Goal: Transaction & Acquisition: Purchase product/service

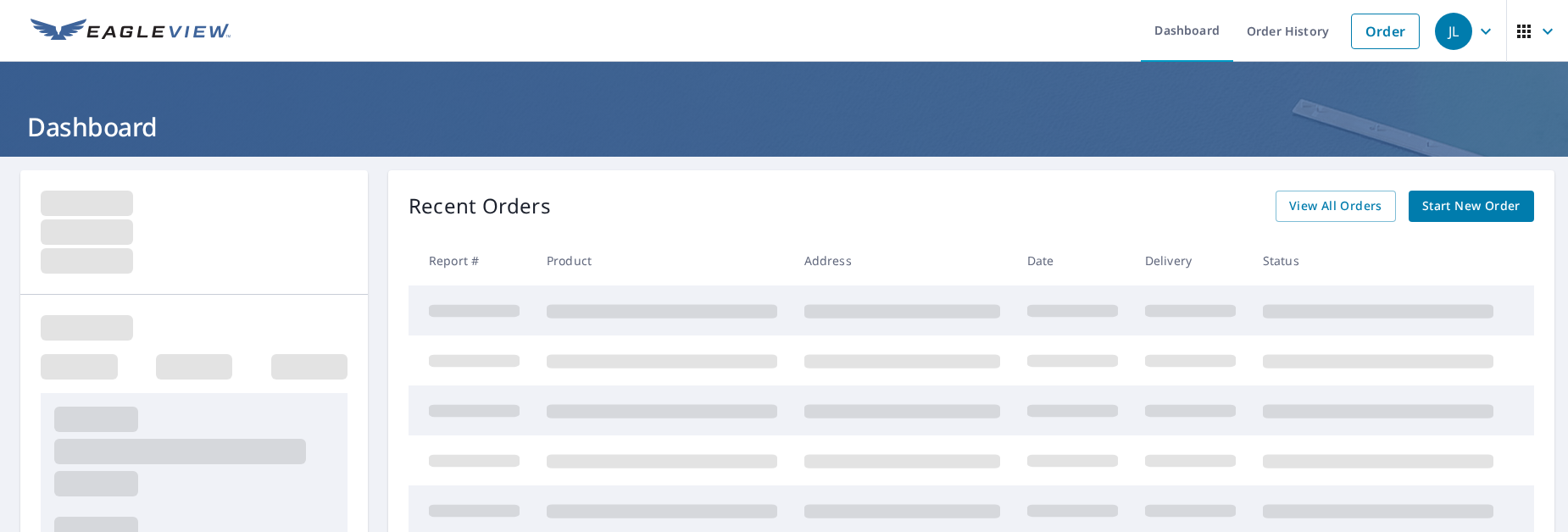
click at [1488, 185] on div "Recent Orders View All Orders Start New Order Report # Product Address Date Del…" at bounding box center [972, 489] width 1167 height 636
click at [1483, 191] on link "Start New Order" at bounding box center [1472, 206] width 126 height 31
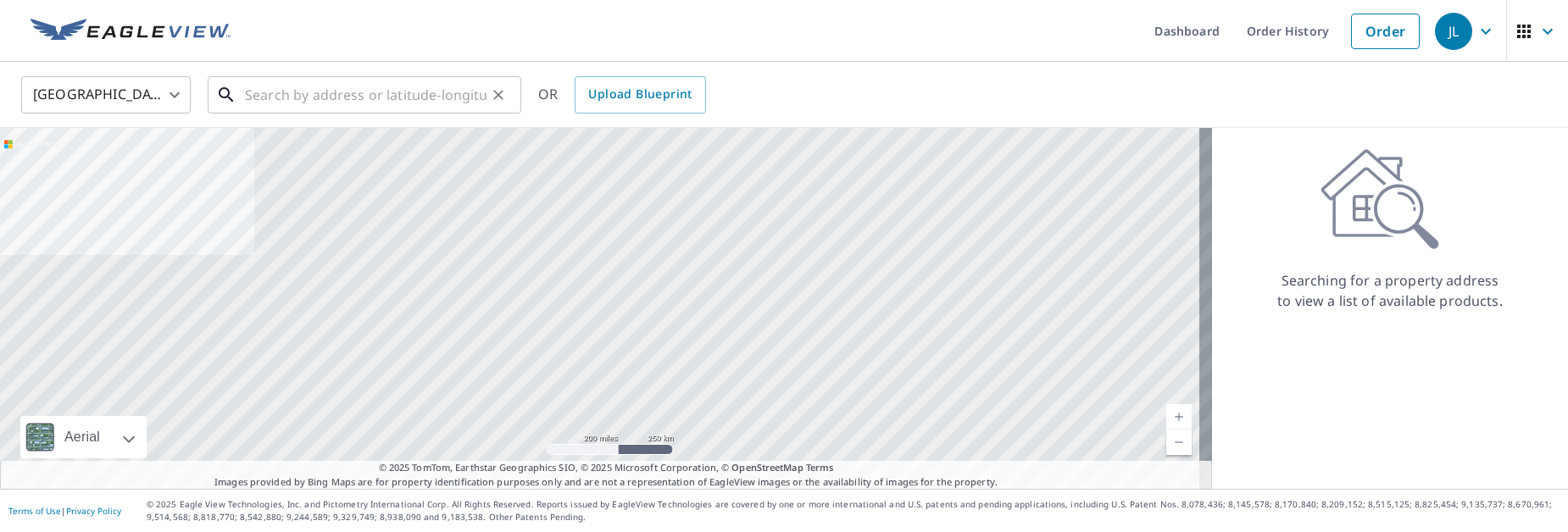
click at [378, 94] on input "text" at bounding box center [366, 94] width 242 height 48
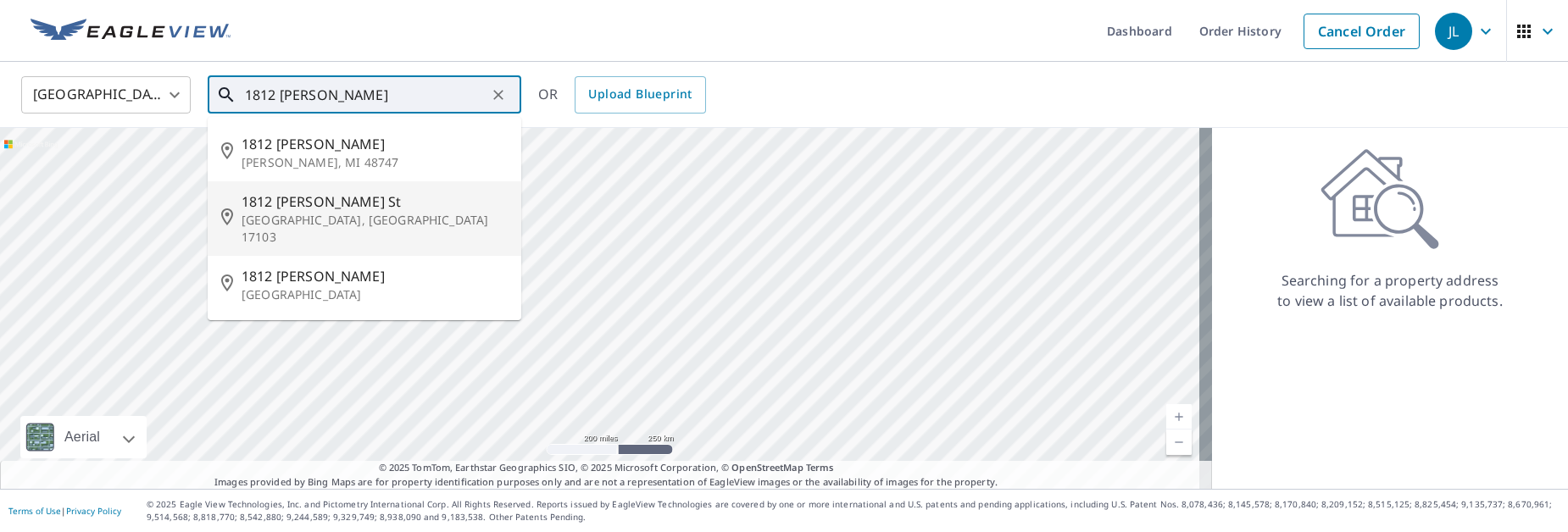
click at [366, 200] on span "1812 [PERSON_NAME] St" at bounding box center [374, 201] width 266 height 20
type input "[STREET_ADDRESS][PERSON_NAME]"
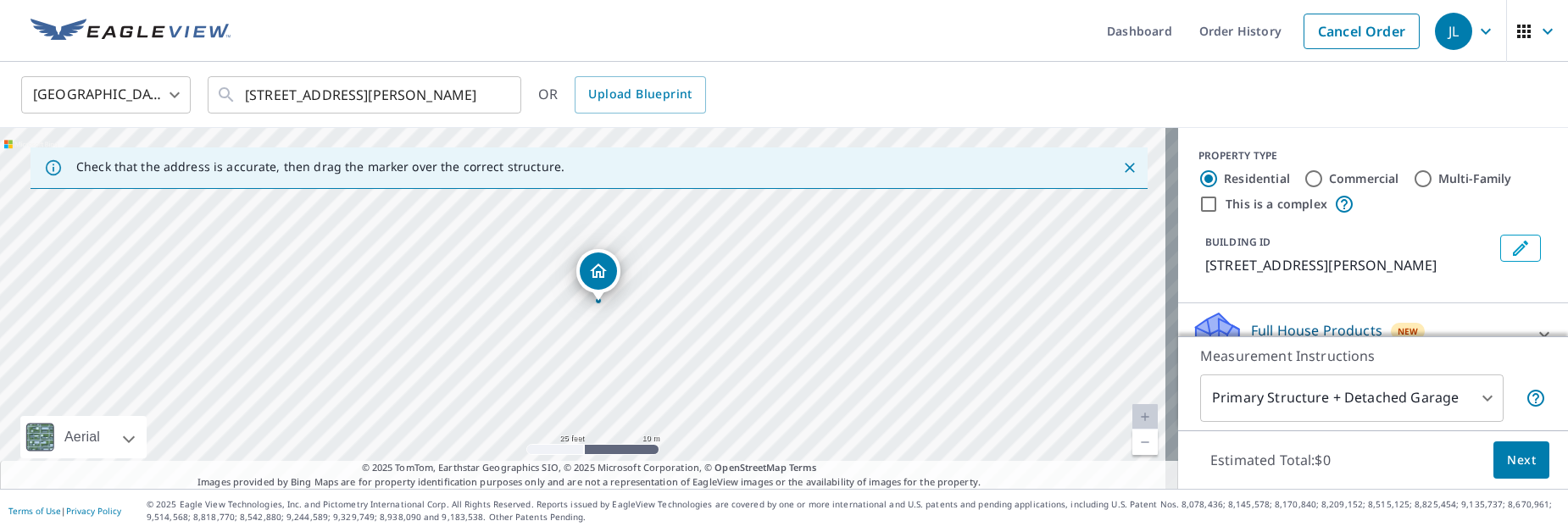
drag, startPoint x: 571, startPoint y: 250, endPoint x: 607, endPoint y: 269, distance: 40.7
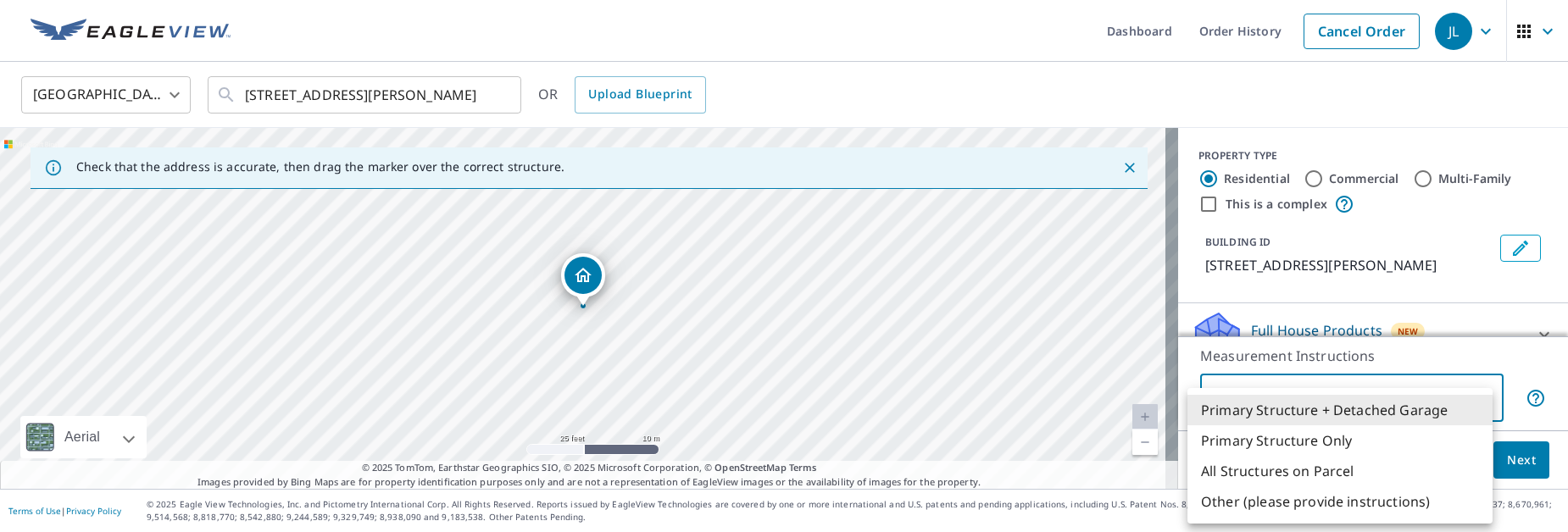
click at [1472, 391] on body "JL JL Dashboard Order History Cancel Order JL [GEOGRAPHIC_DATA] [GEOGRAPHIC_DAT…" at bounding box center [784, 266] width 1568 height 532
click at [1337, 441] on li "Primary Structure Only" at bounding box center [1340, 440] width 305 height 30
type input "2"
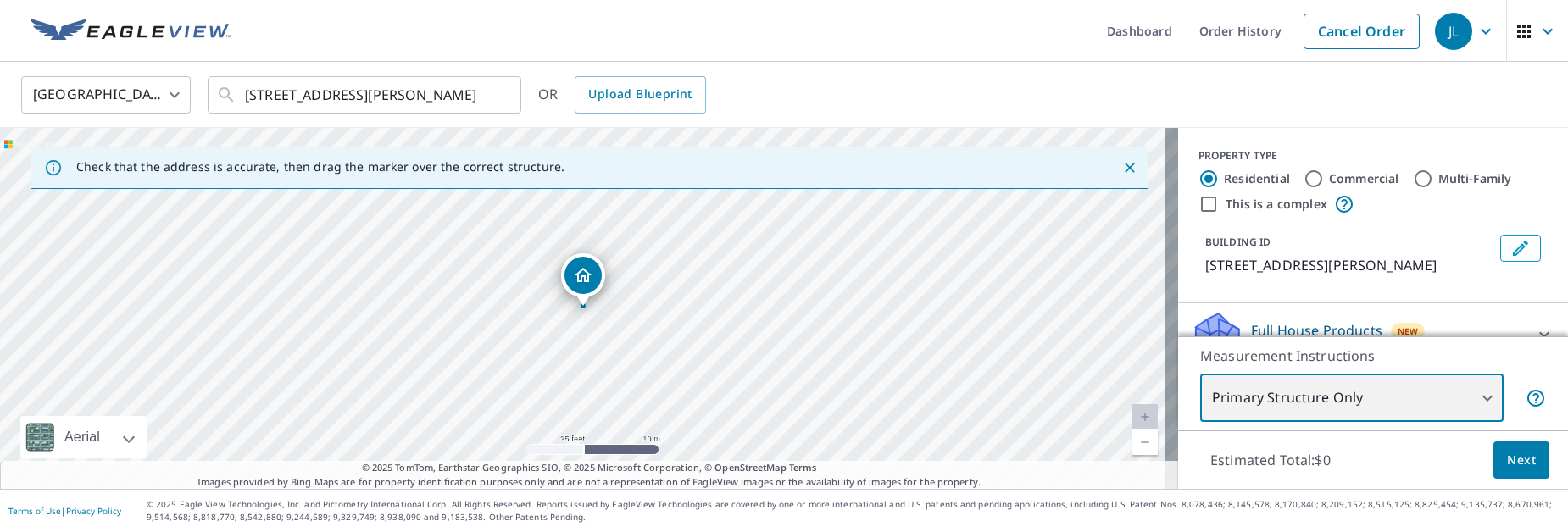
scroll to position [85, 0]
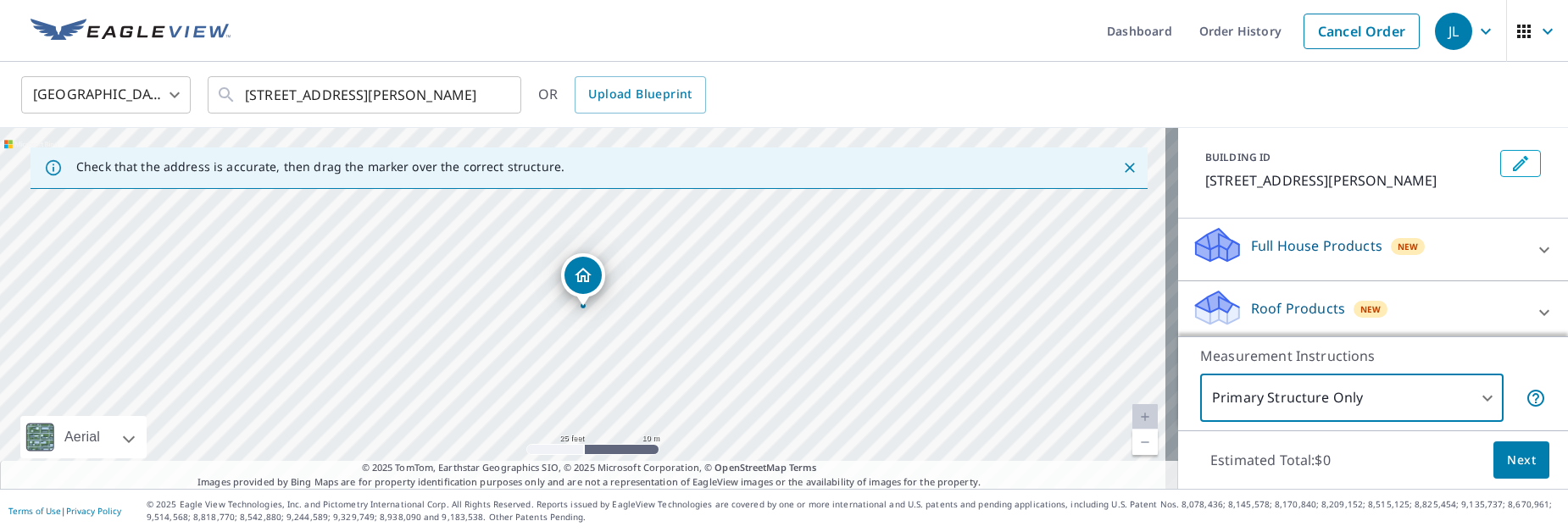
click at [1294, 316] on div "Roof Products New" at bounding box center [1357, 313] width 332 height 49
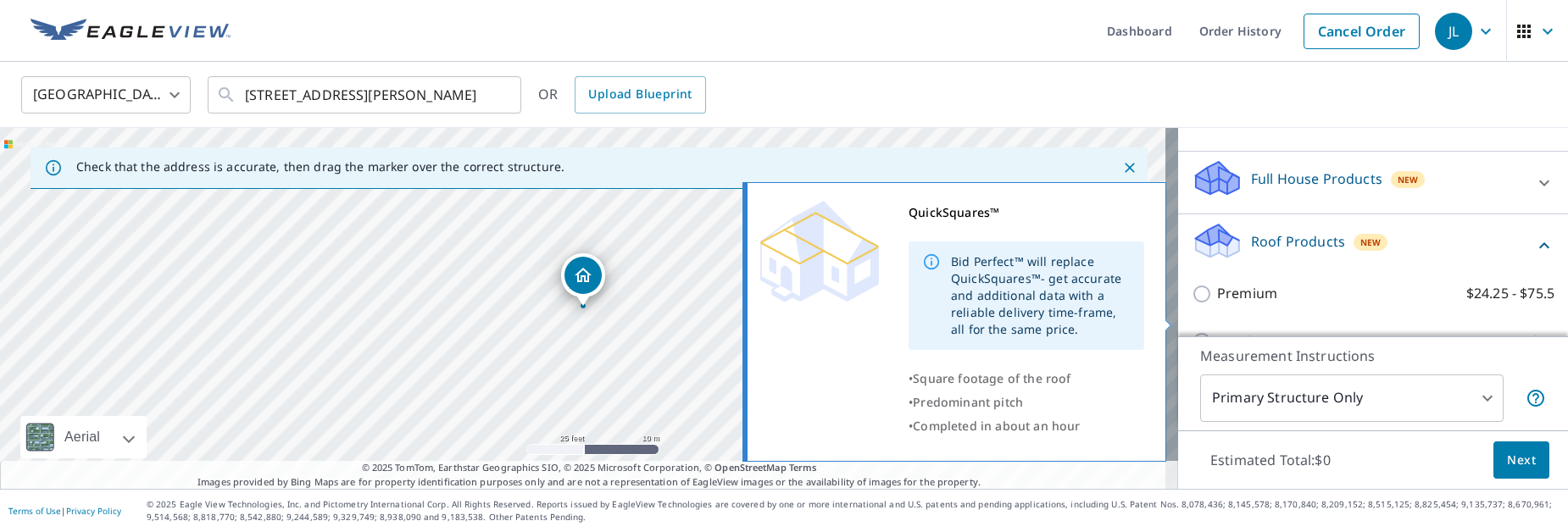
scroll to position [170, 0]
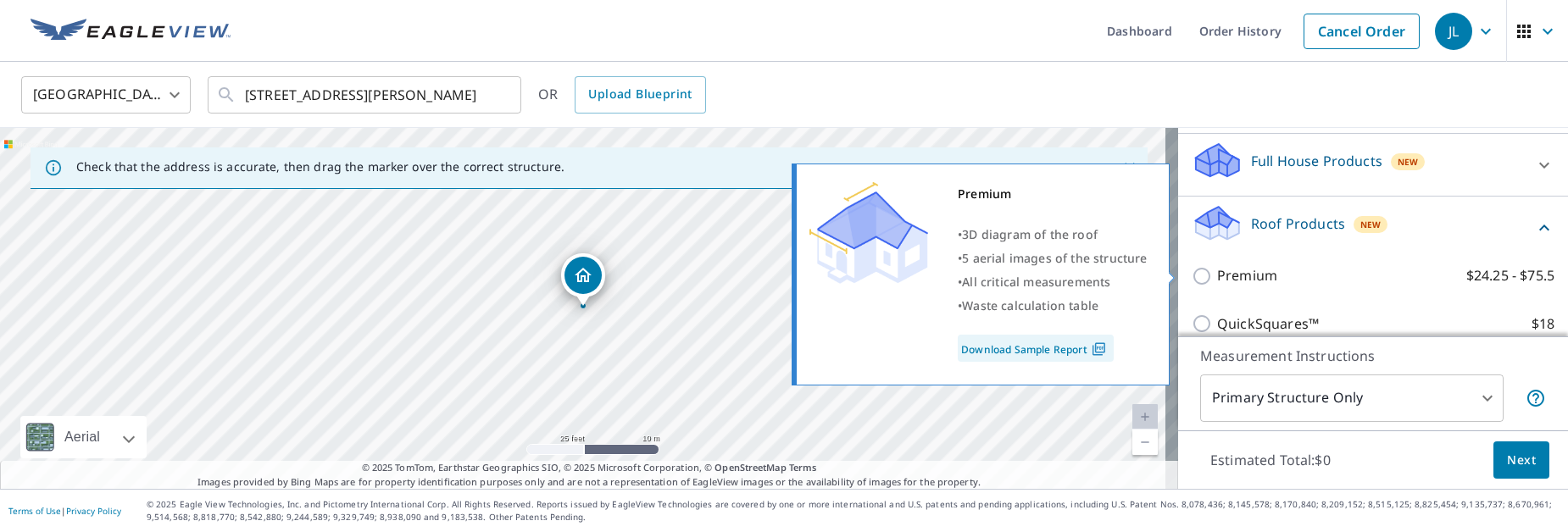
click at [1239, 270] on p "Premium" at bounding box center [1247, 276] width 60 height 21
click at [1218, 270] on input "Premium $24.25 - $75.5" at bounding box center [1204, 276] width 25 height 20
checkbox input "true"
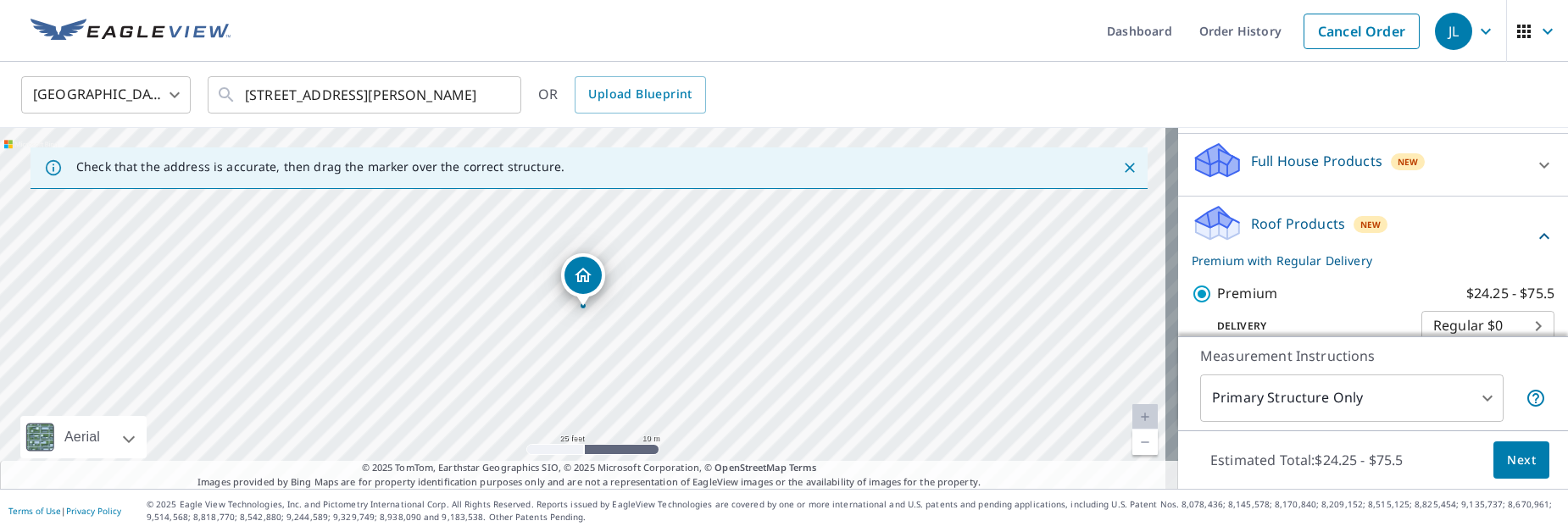
click at [1520, 466] on span "Next" at bounding box center [1521, 460] width 29 height 21
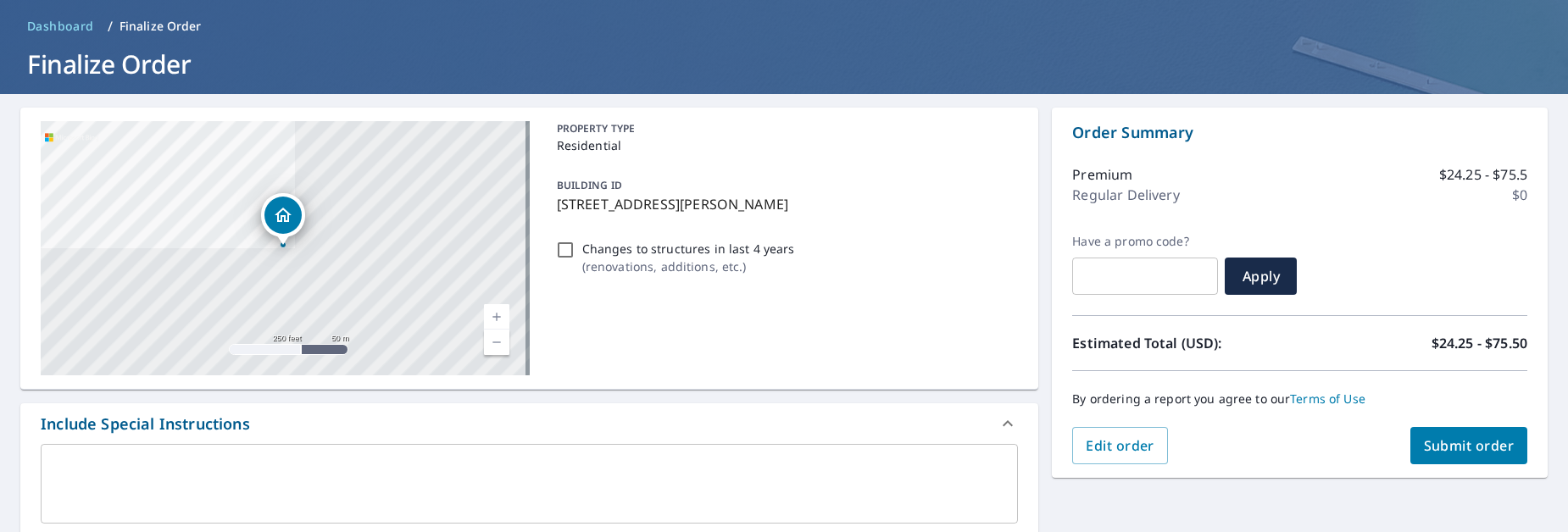
scroll to position [85, 0]
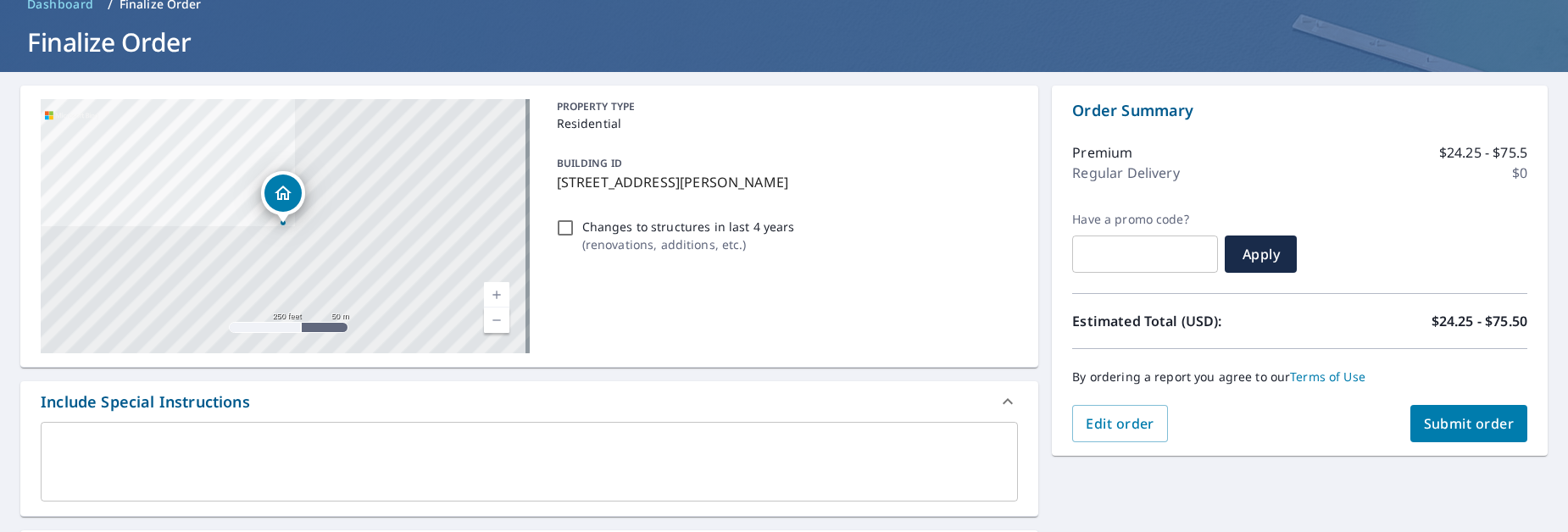
click at [349, 443] on textarea at bounding box center [530, 463] width 953 height 49
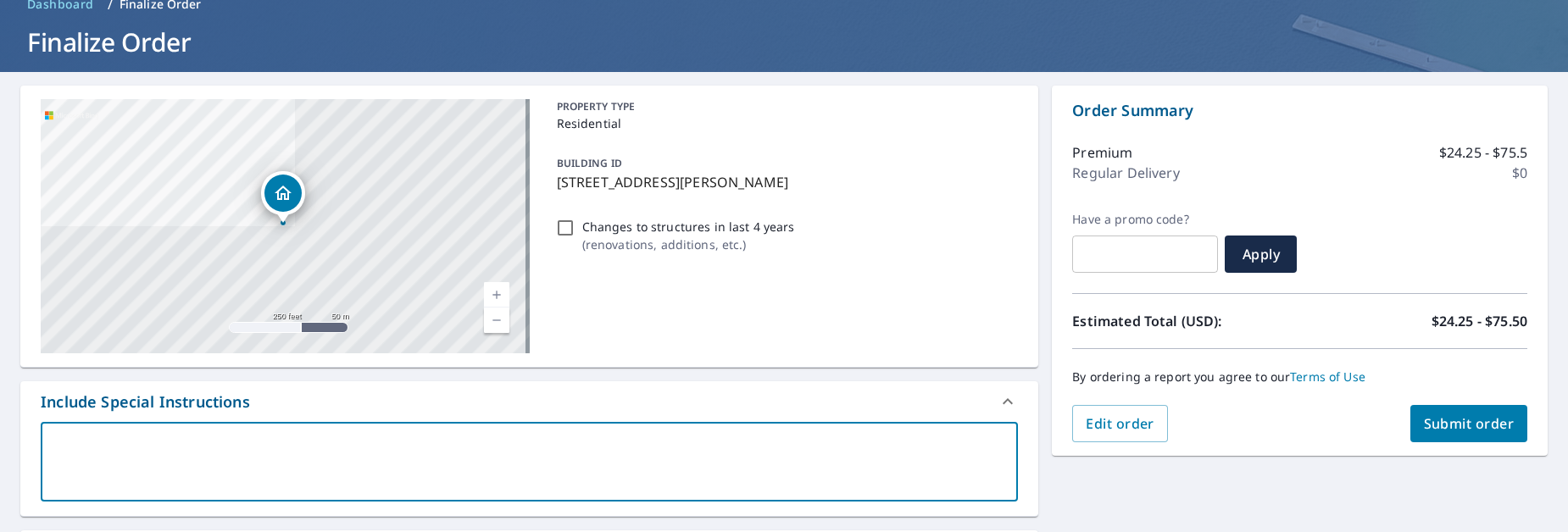
type textarea "H"
type textarea "x"
checkbox input "true"
type textarea "Ha"
type textarea "x"
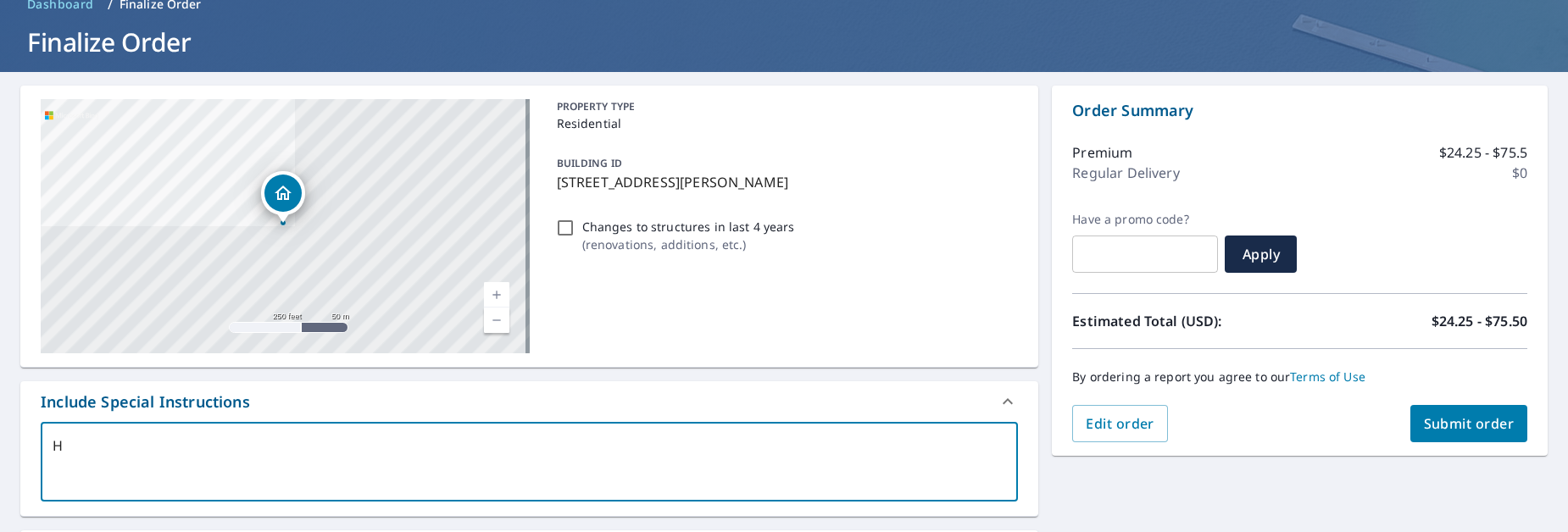
checkbox input "true"
type textarea "Hal"
type textarea "x"
checkbox input "true"
type textarea "Half"
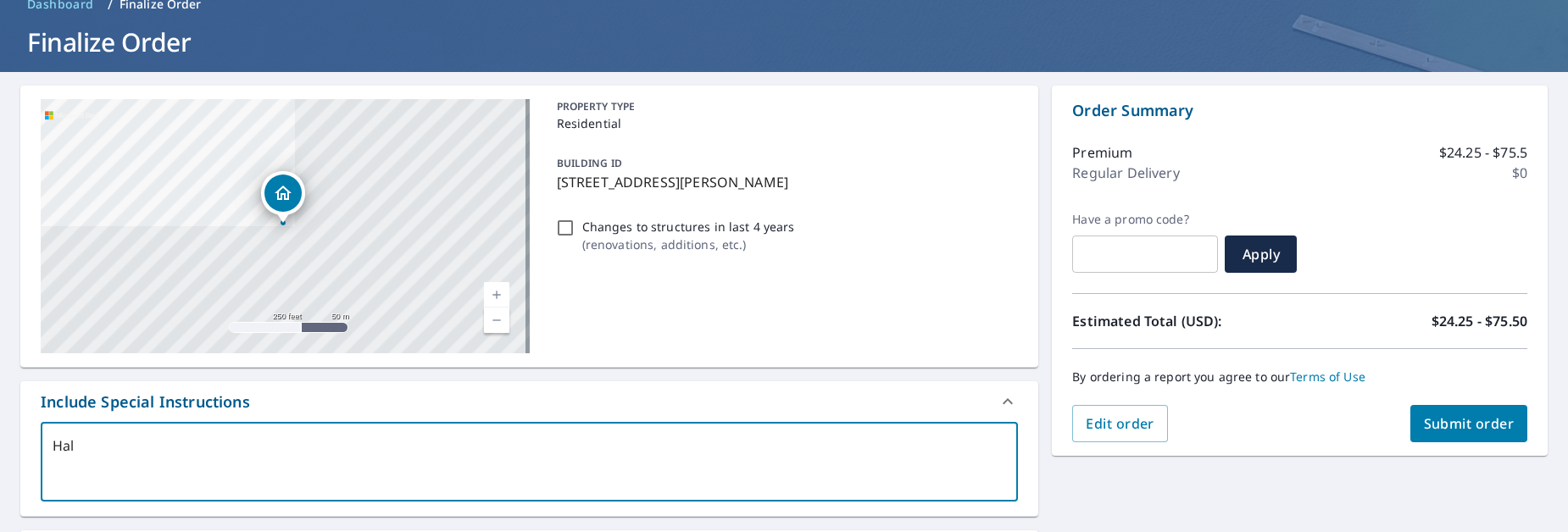
type textarea "x"
checkbox input "true"
type textarea "Half"
type textarea "x"
checkbox input "true"
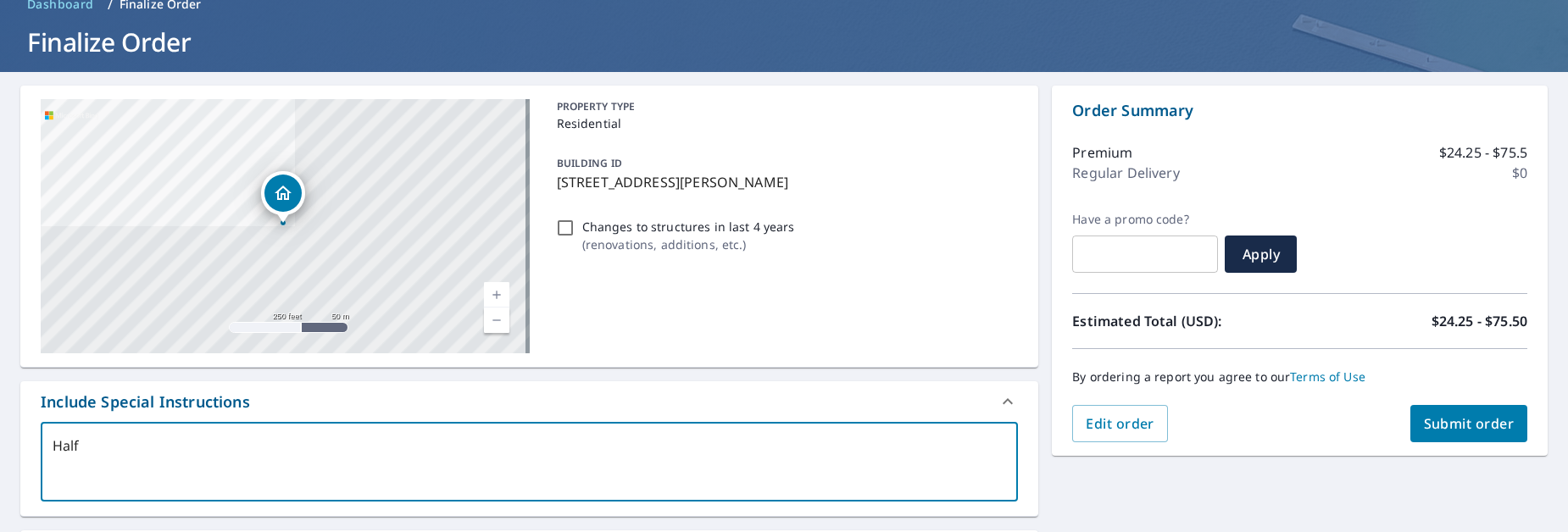
type textarea "Half d"
type textarea "x"
checkbox input "true"
type textarea "Half do"
type textarea "x"
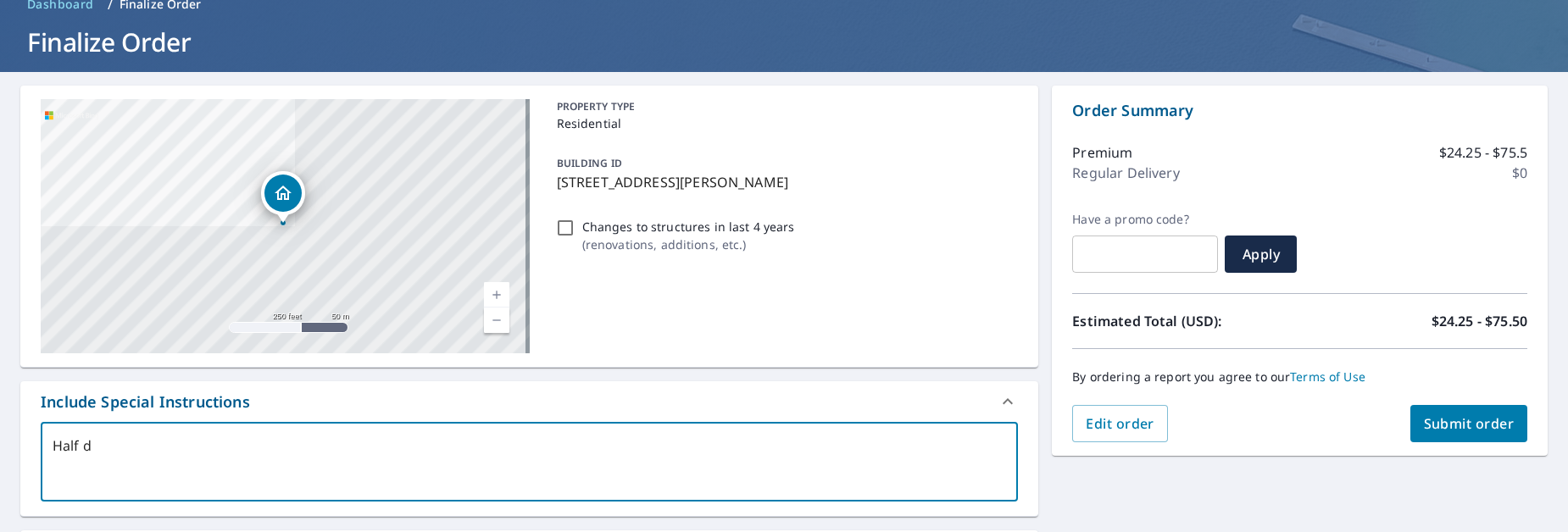
checkbox input "true"
type textarea "Half dou"
type textarea "x"
checkbox input "true"
type textarea "Half [PERSON_NAME]"
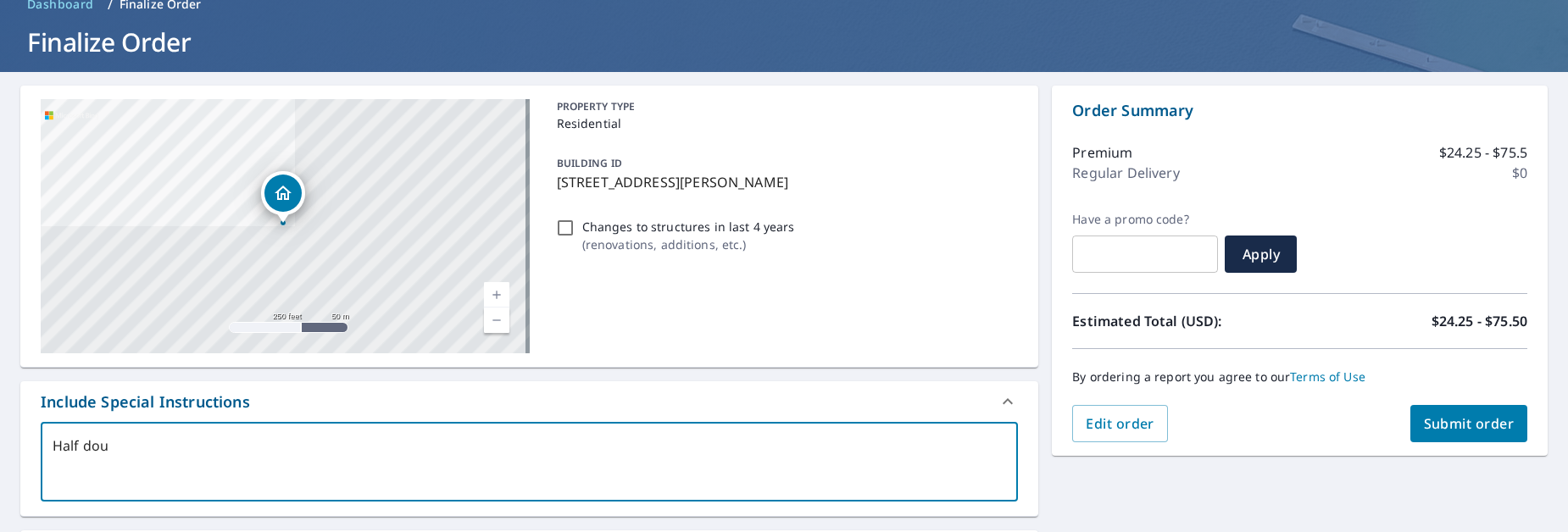
type textarea "x"
checkbox input "true"
type textarea "Half doubl"
type textarea "x"
checkbox input "true"
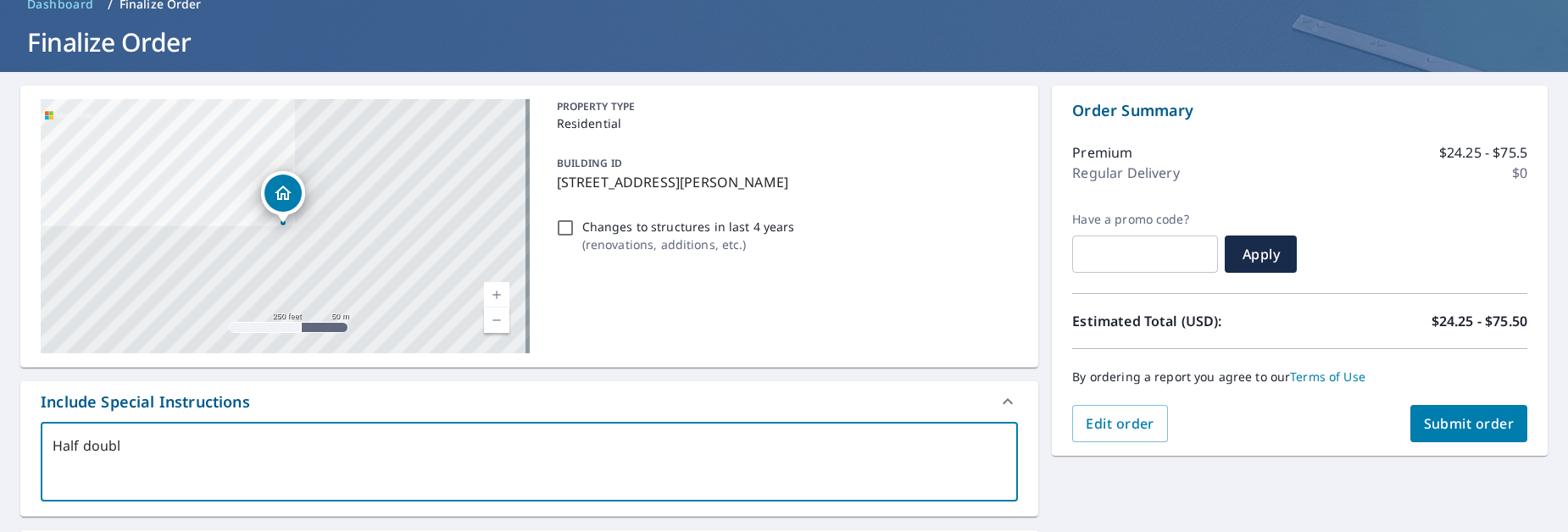
type textarea "Half double"
type textarea "x"
checkbox input "true"
type textarea "Half double,"
type textarea "x"
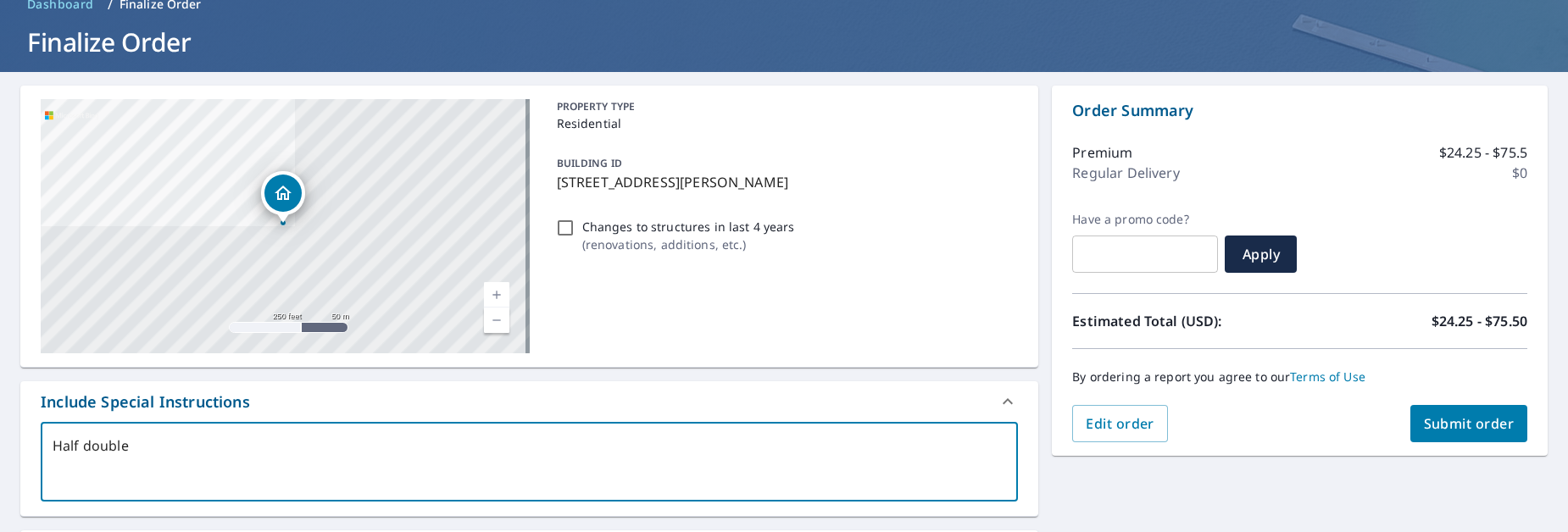
checkbox input "true"
type textarea "Half double,"
type textarea "x"
checkbox input "true"
type textarea "Half double, f"
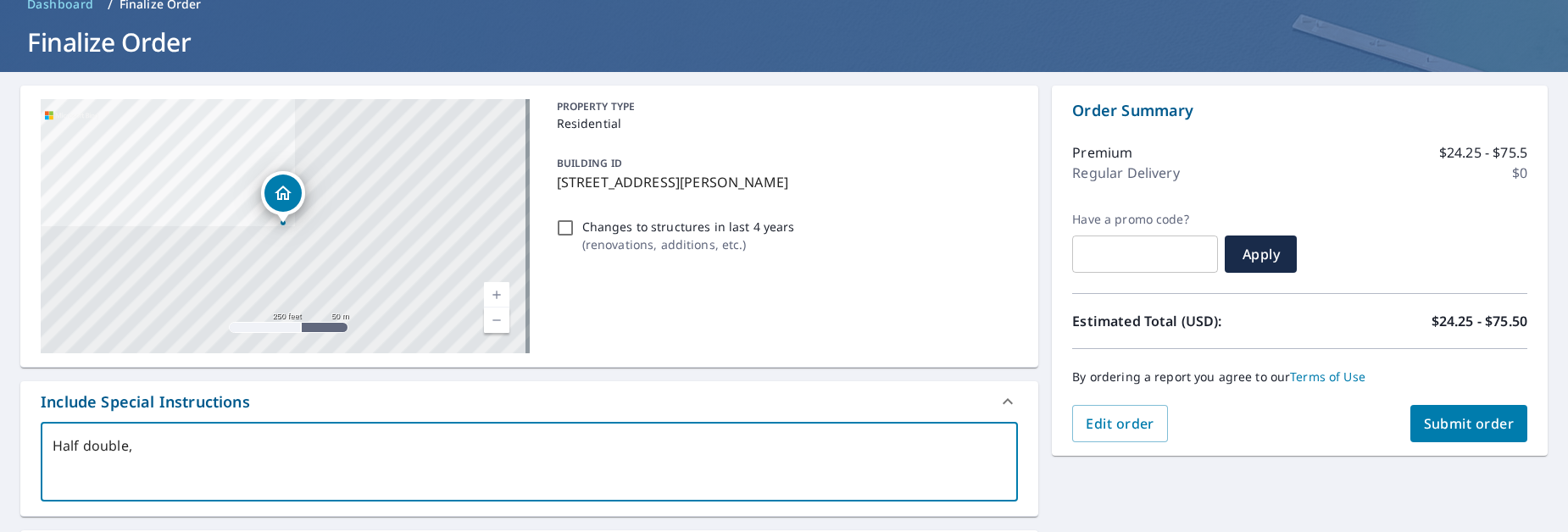
type textarea "x"
checkbox input "true"
type textarea "Half double, fa"
type textarea "x"
checkbox input "true"
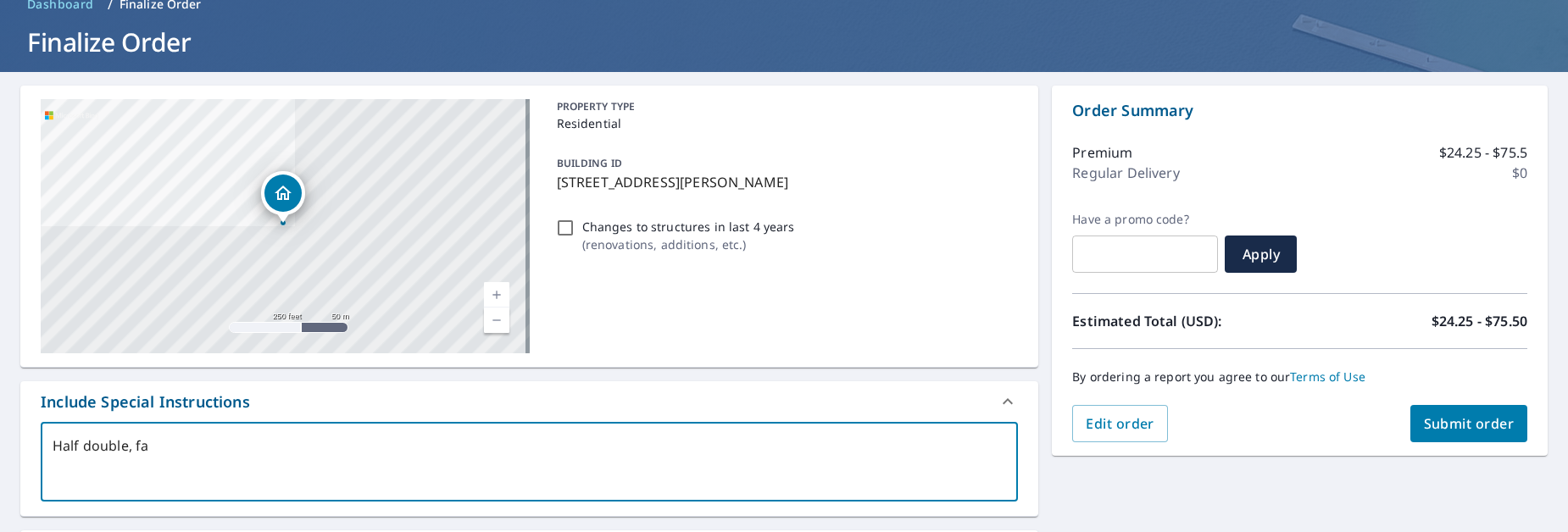
type textarea "Half double, fac"
type textarea "x"
checkbox input "true"
type textarea "Half double, faci"
type textarea "x"
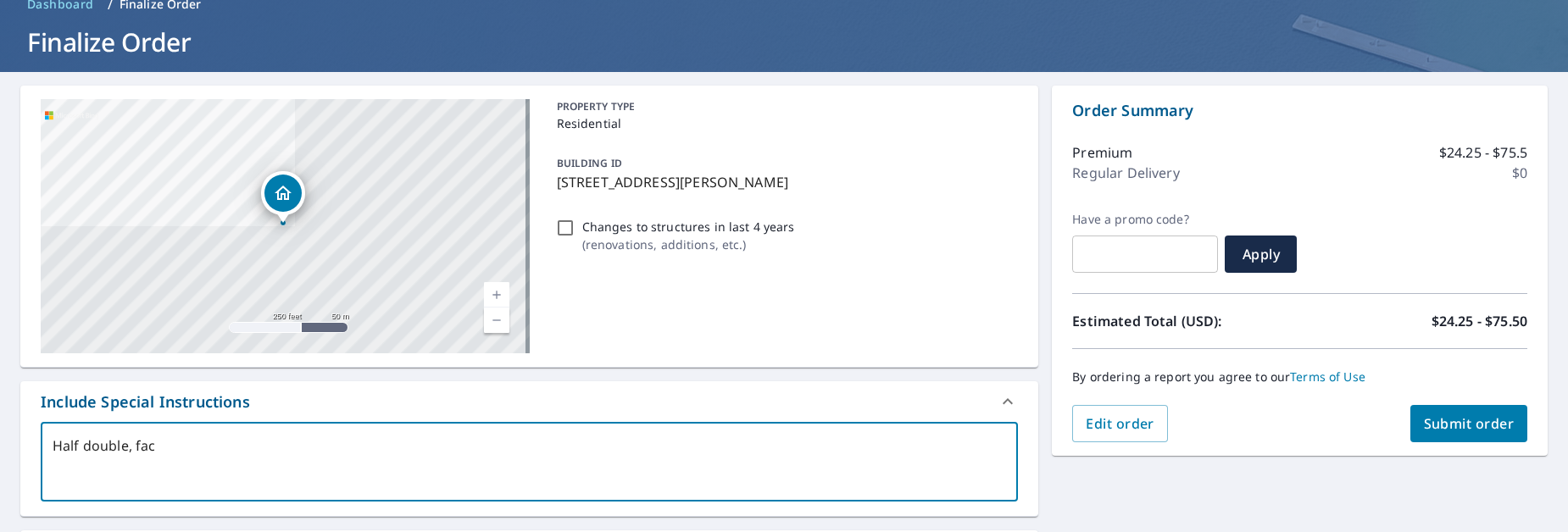
checkbox input "true"
type textarea "Half double, facin"
type textarea "x"
checkbox input "true"
type textarea "Half double, facing"
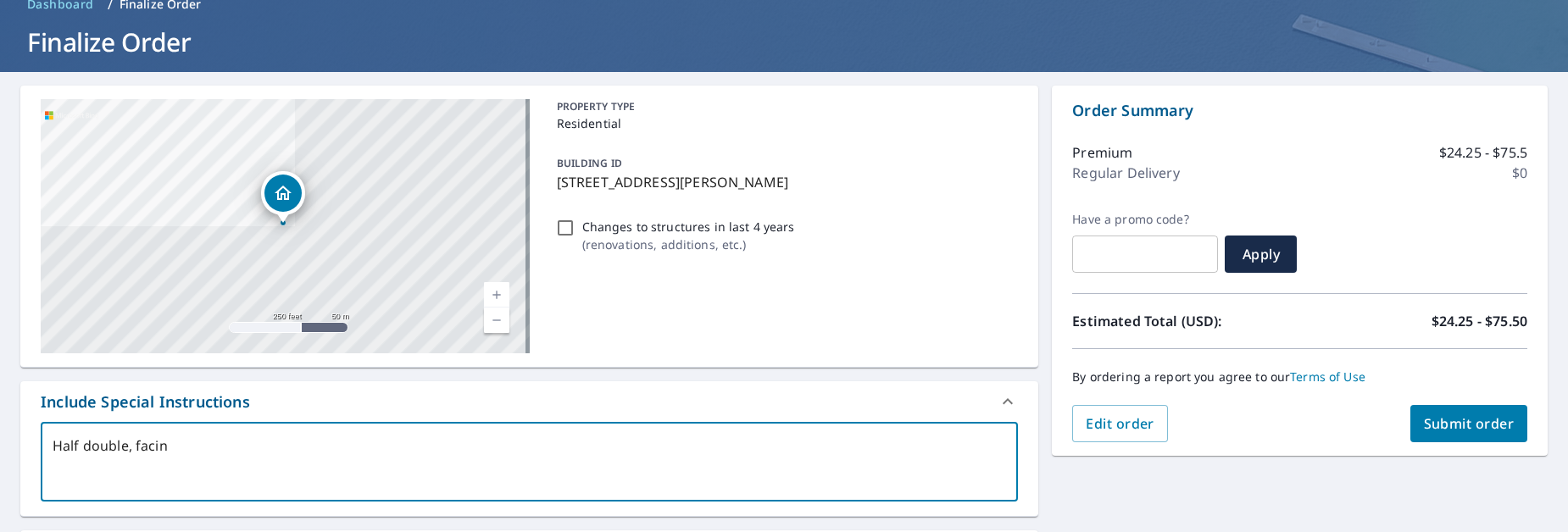
type textarea "x"
checkbox input "true"
type textarea "Half double, facing"
type textarea "x"
checkbox input "true"
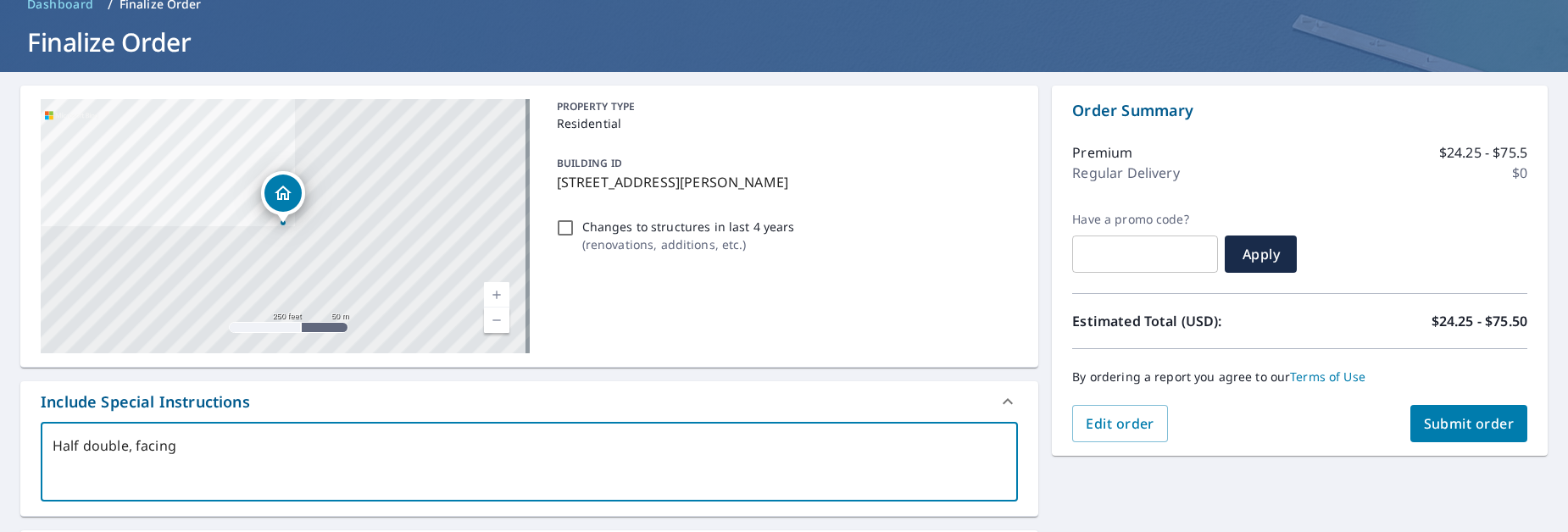
type textarea "Half double, facing f"
type textarea "x"
checkbox input "true"
type textarea "Half double, facing fr"
type textarea "x"
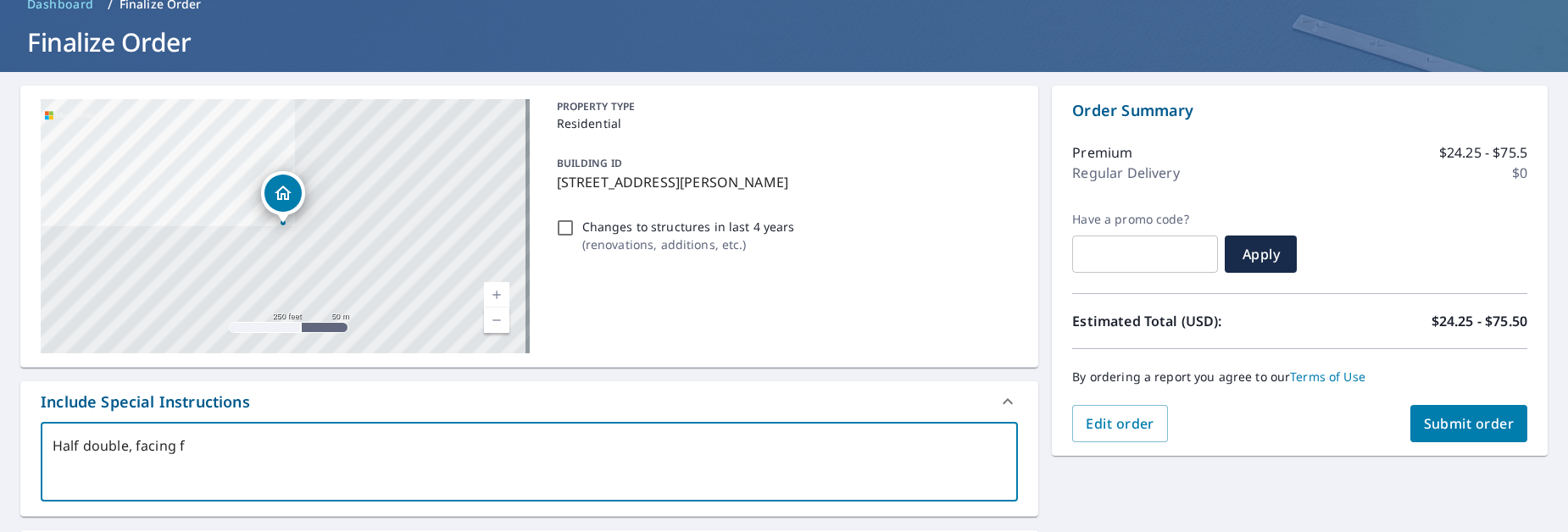
checkbox input "true"
type textarea "Half double, facing fro"
type textarea "x"
checkbox input "true"
type textarea "Half double, facing fron"
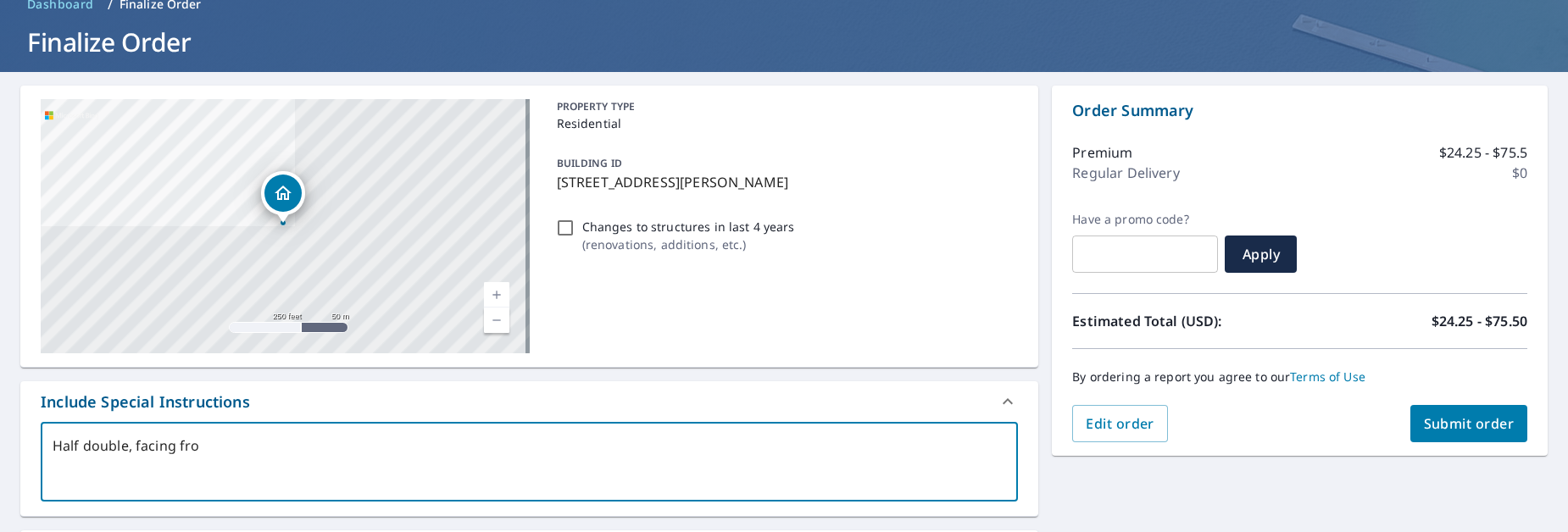
type textarea "x"
checkbox input "true"
type textarea "Half double, facing front"
type textarea "x"
checkbox input "true"
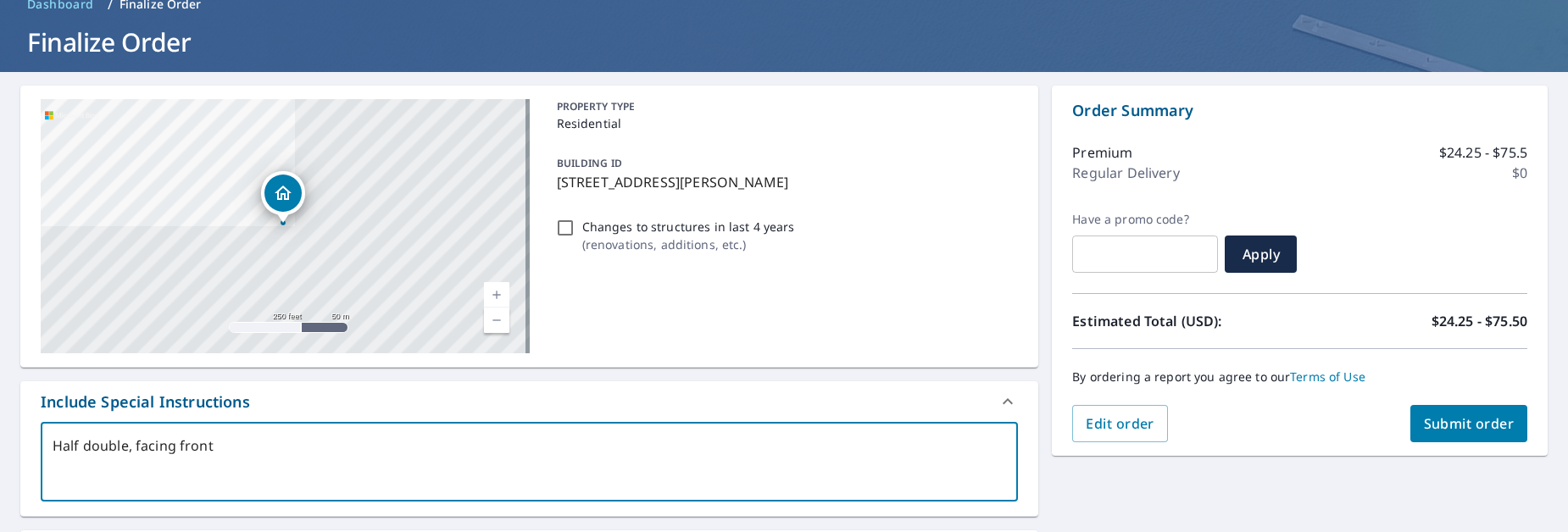
type textarea "Half double, facing front,"
type textarea "x"
checkbox input "true"
type textarea "Half double, facing front,"
type textarea "x"
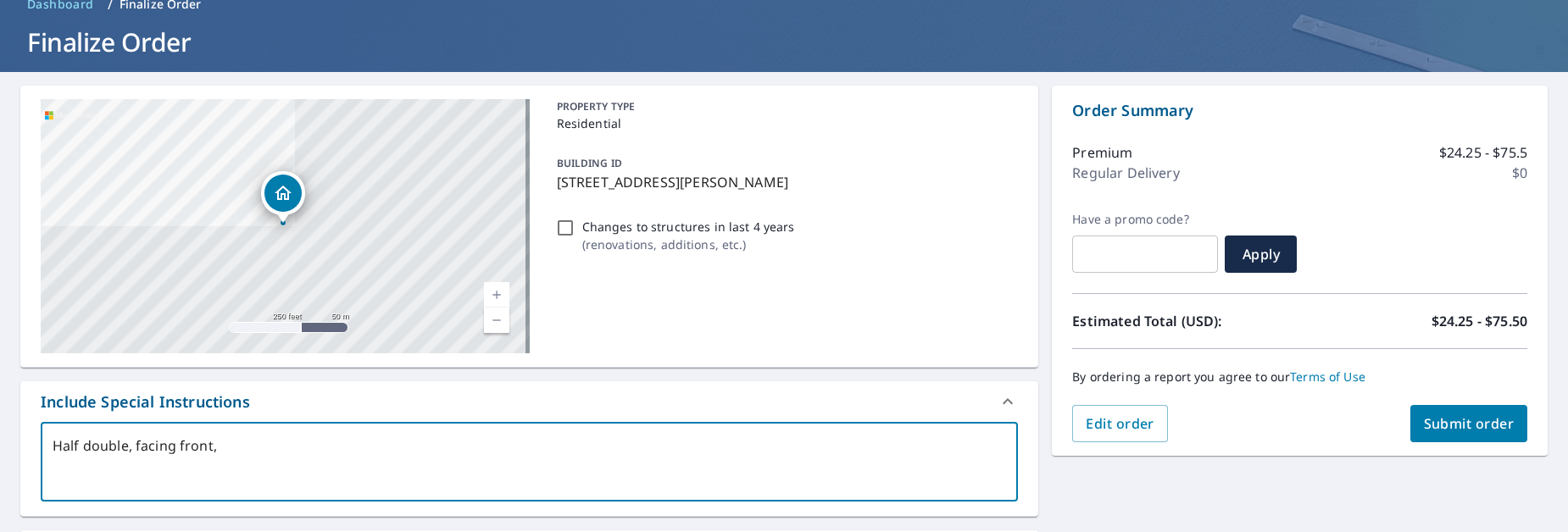
checkbox input "true"
type textarea "Half double, facing front, l"
type textarea "x"
checkbox input "true"
type textarea "Half double, facing front, le"
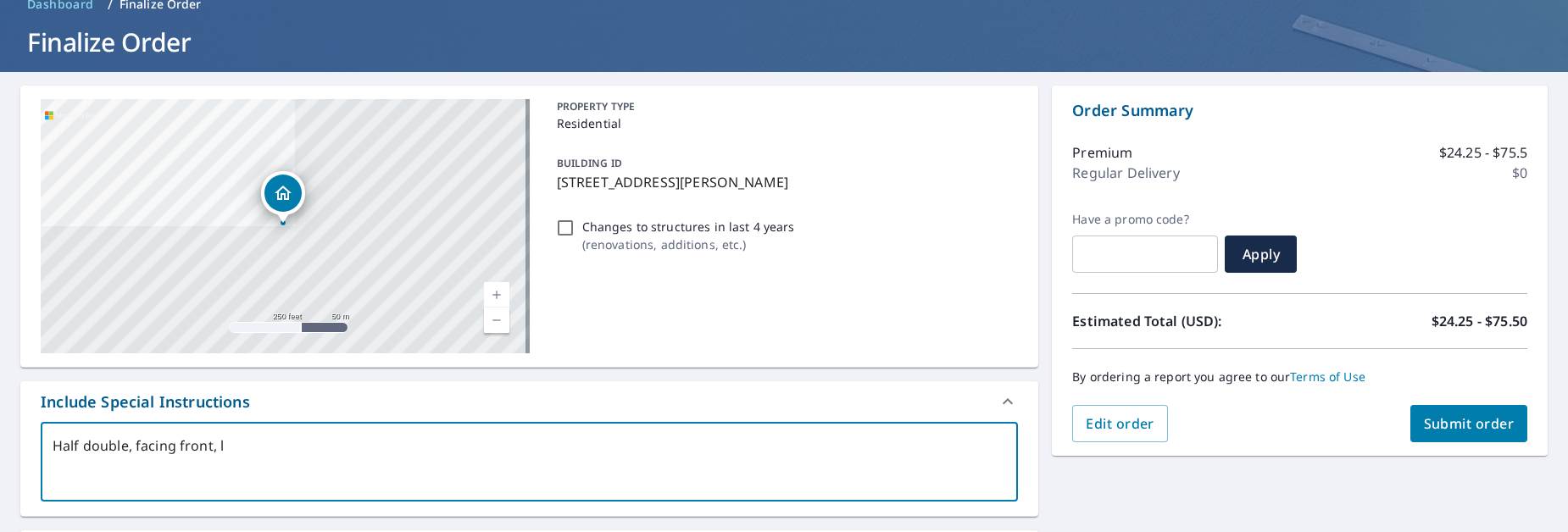
type textarea "x"
checkbox input "true"
type textarea "Half double, facing front, lef"
type textarea "x"
checkbox input "true"
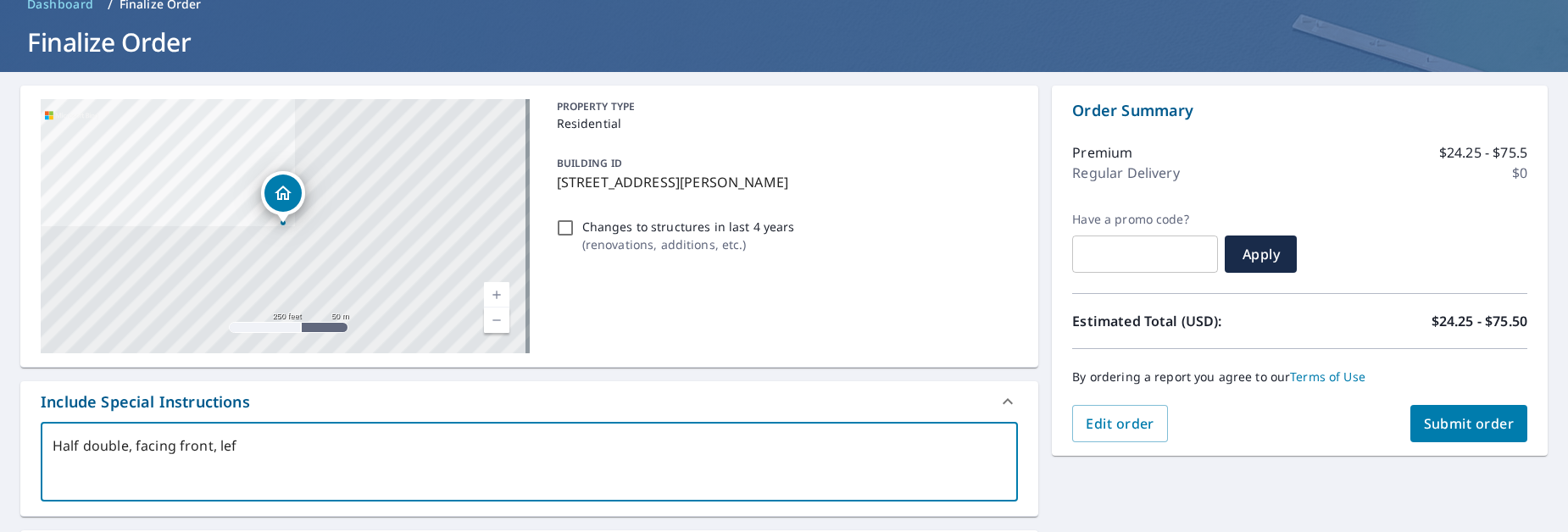
type textarea "Half double, facing front, left"
type textarea "x"
checkbox input "true"
type textarea "Half double, facing front, left"
type textarea "x"
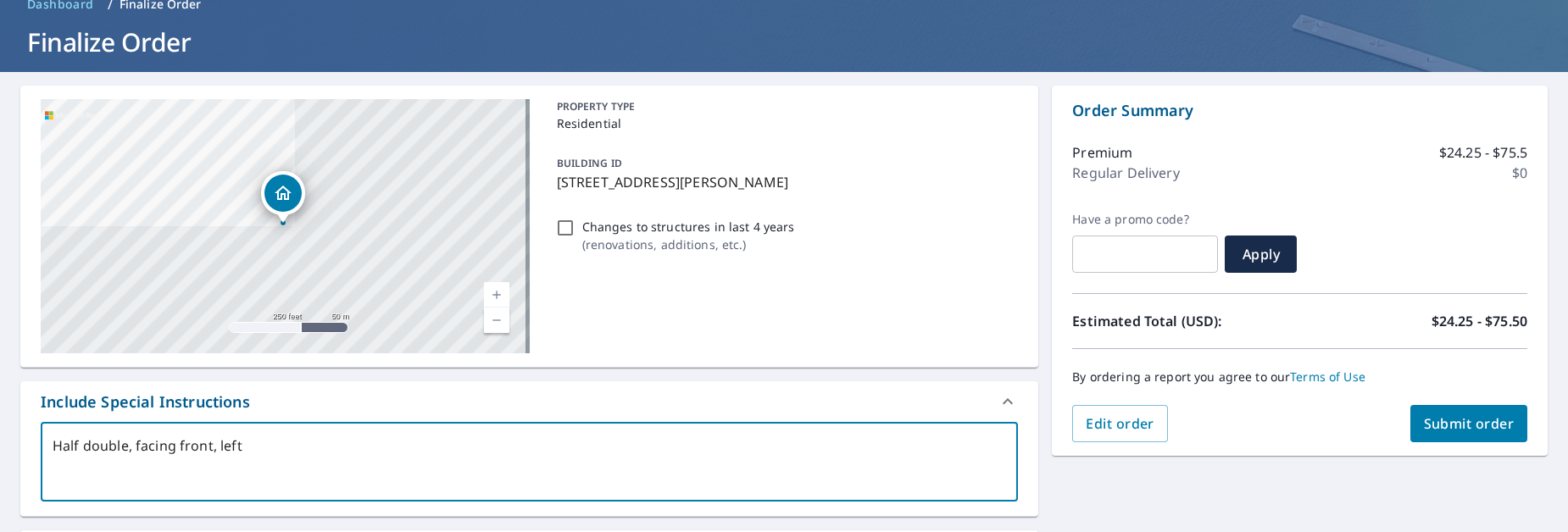
checkbox input "true"
type textarea "Half double, facing front, left s"
type textarea "x"
checkbox input "true"
type textarea "Half double, facing front, left si"
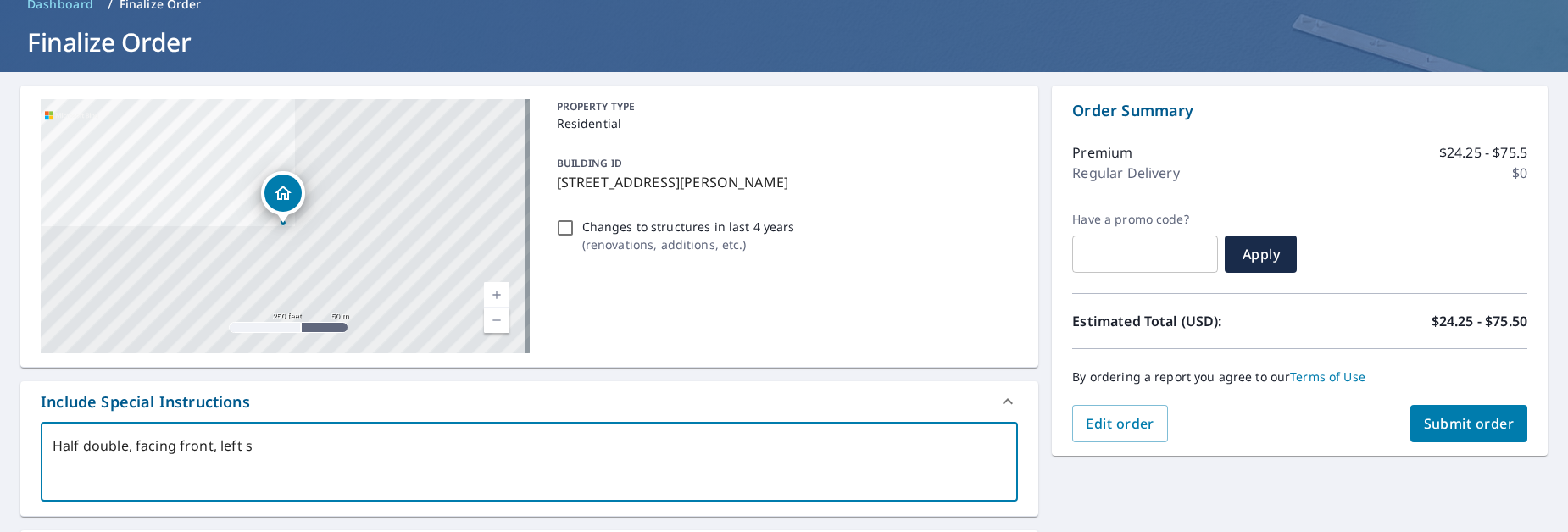
type textarea "x"
checkbox input "true"
type textarea "Half double, facing front, left sid"
type textarea "x"
checkbox input "true"
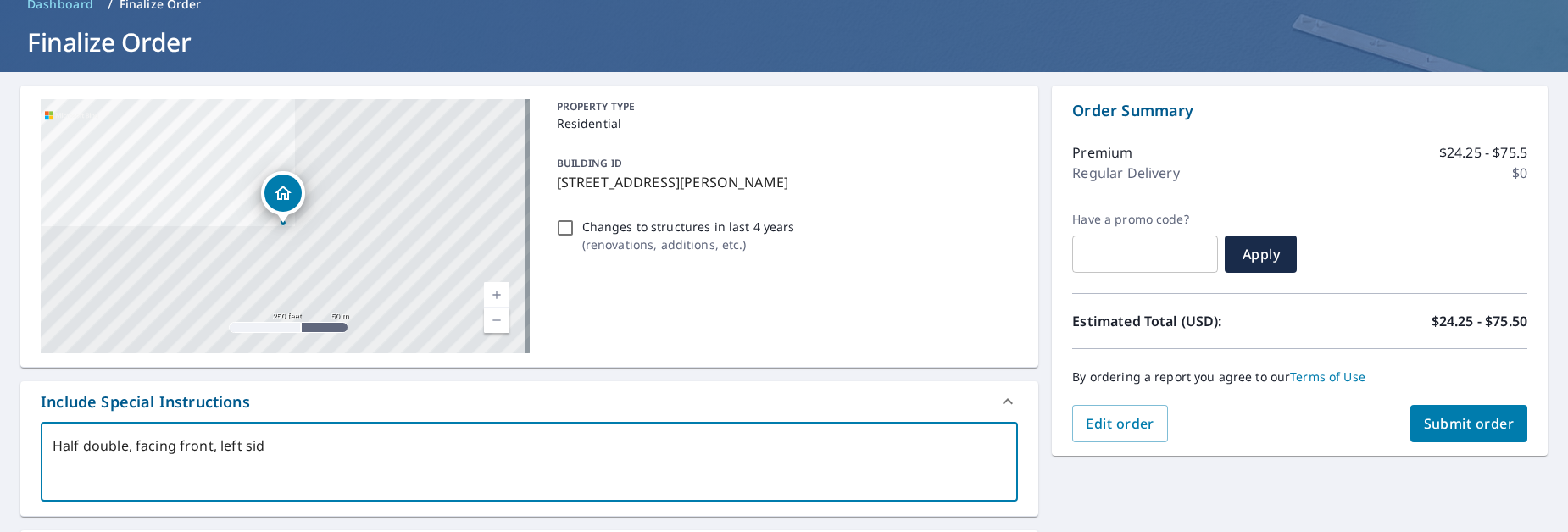
type textarea "Half double, facing front, left side"
type textarea "x"
checkbox input "true"
type textarea "Half double, facing front, left side"
type textarea "x"
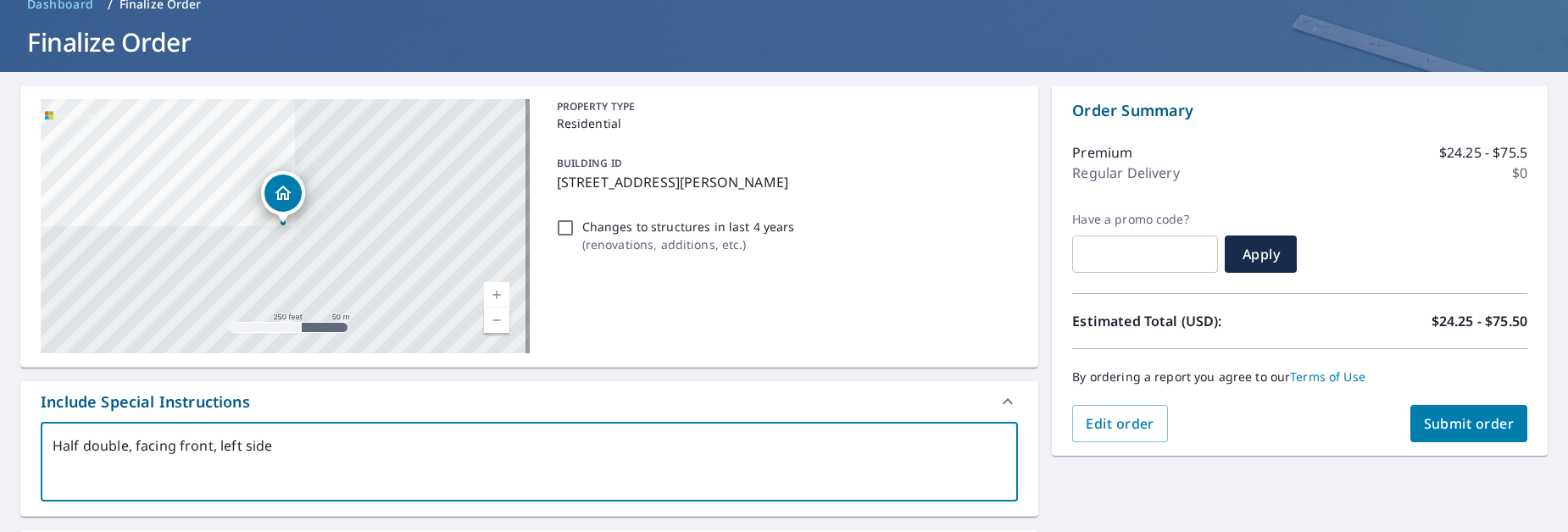
checkbox input "true"
type textarea "Half double, facing front, left side o"
type textarea "x"
checkbox input "true"
type textarea "Half double, facing front, left side on"
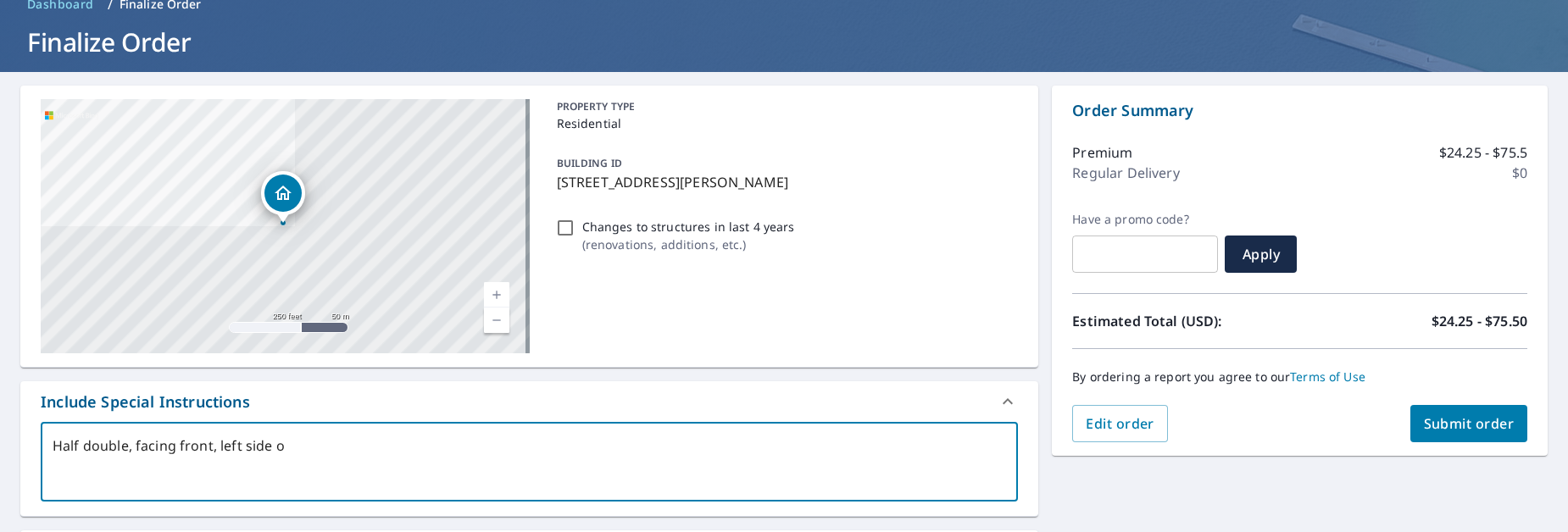
type textarea "x"
checkbox input "true"
type textarea "Half double, facing front, left side onl"
type textarea "x"
checkbox input "true"
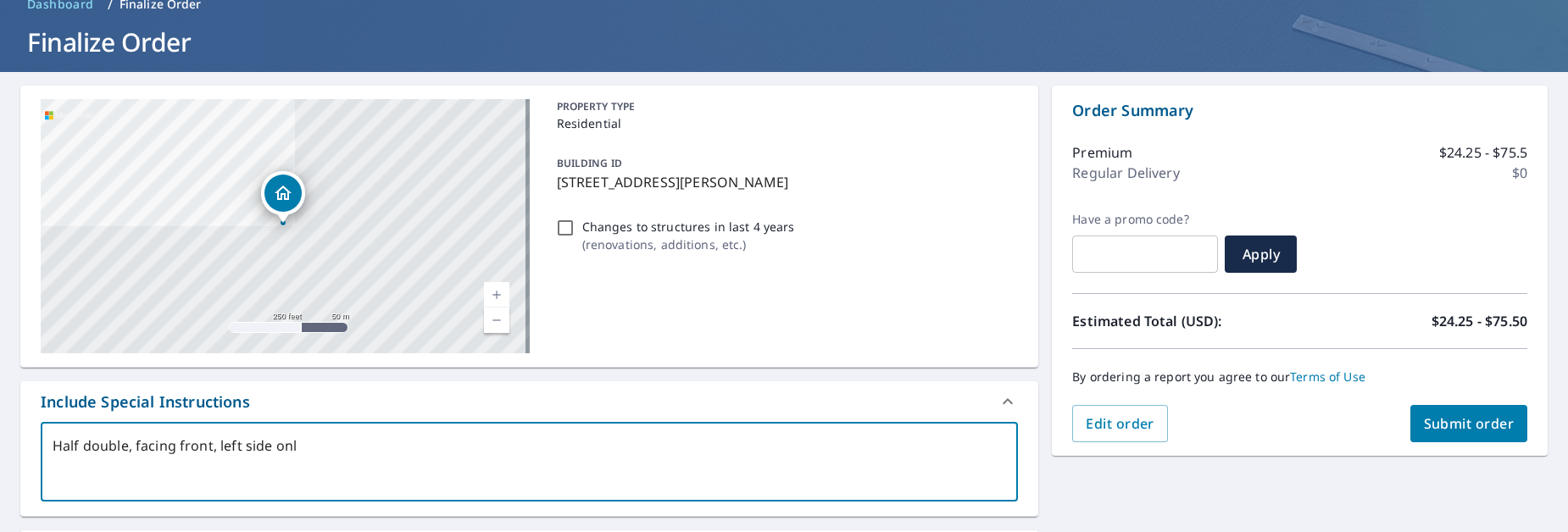
type textarea "Half double, facing front, left side only"
type textarea "x"
checkbox input "true"
type textarea "Half double, facing front, left side only"
click at [1467, 432] on button "Submit order" at bounding box center [1470, 424] width 118 height 37
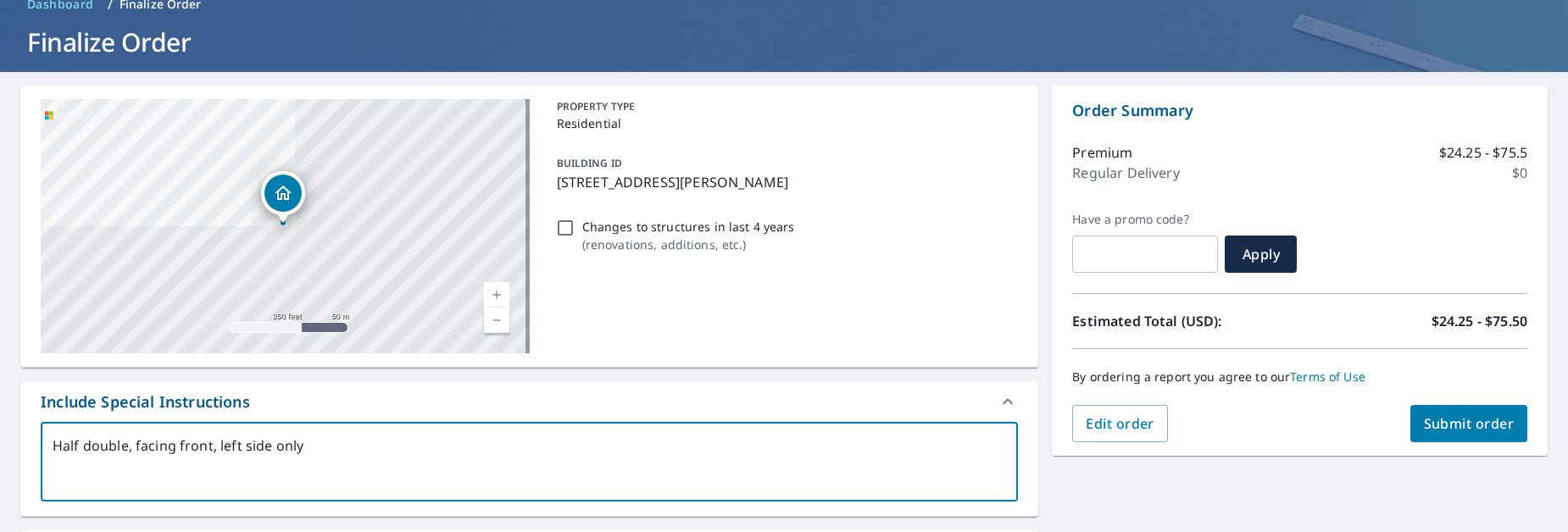
type textarea "x"
checkbox input "true"
